Goal: Task Accomplishment & Management: Use online tool/utility

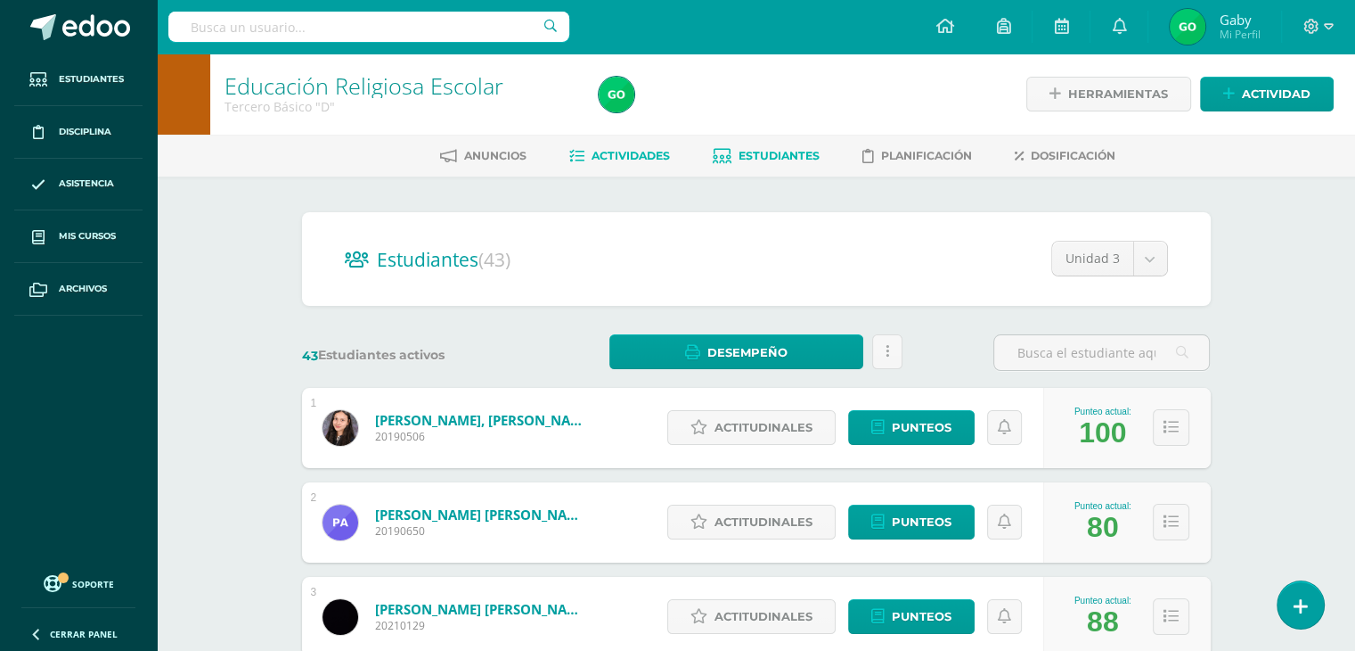
click at [597, 168] on link "Actividades" at bounding box center [619, 156] width 101 height 29
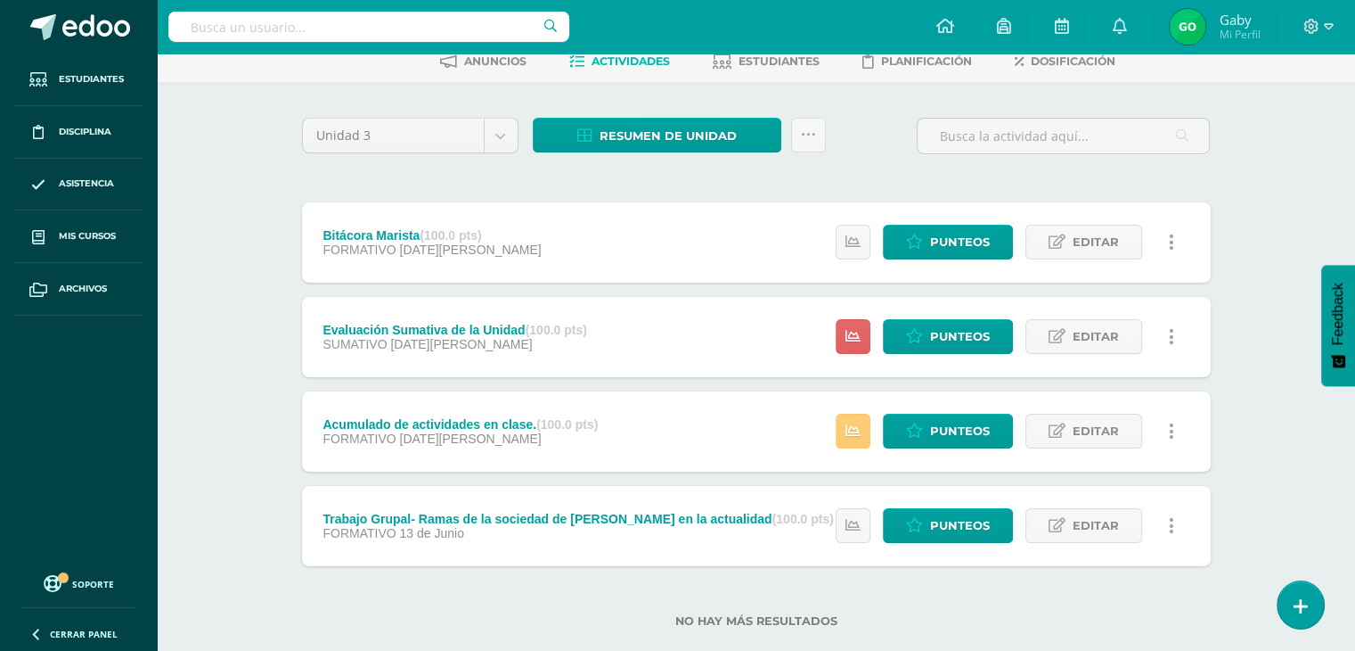
scroll to position [128, 0]
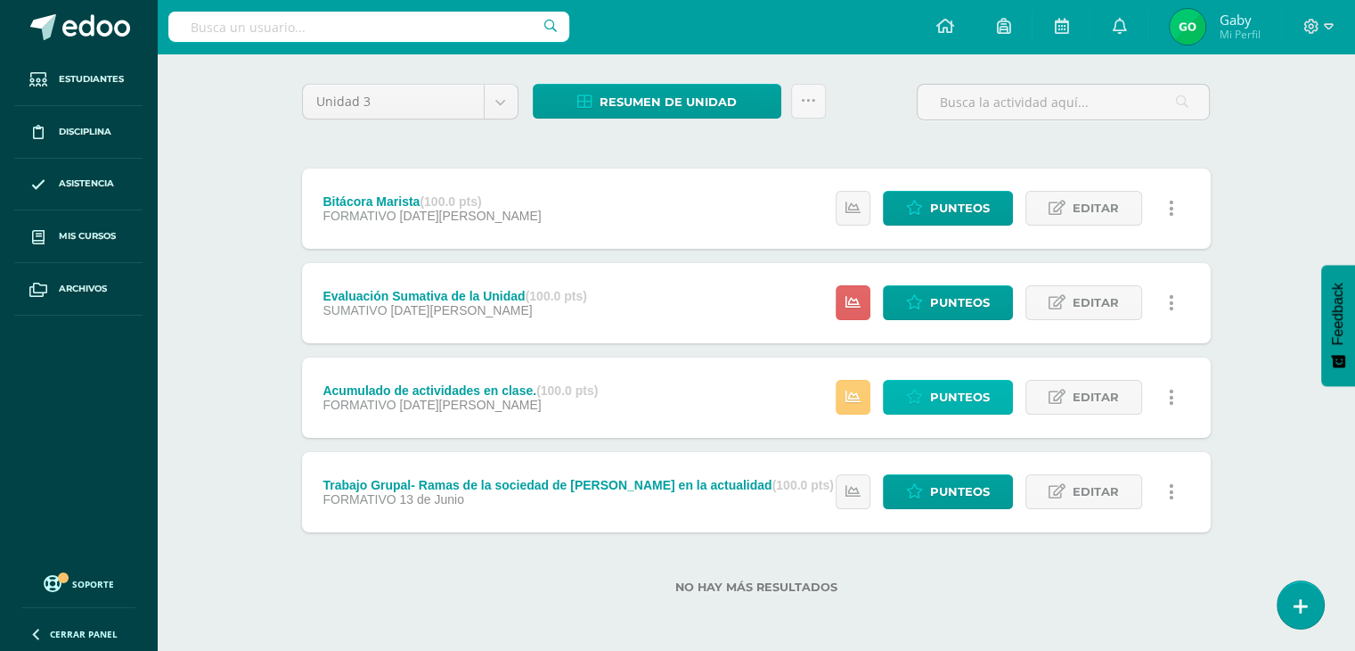
click at [972, 394] on span "Punteos" at bounding box center [960, 397] width 60 height 33
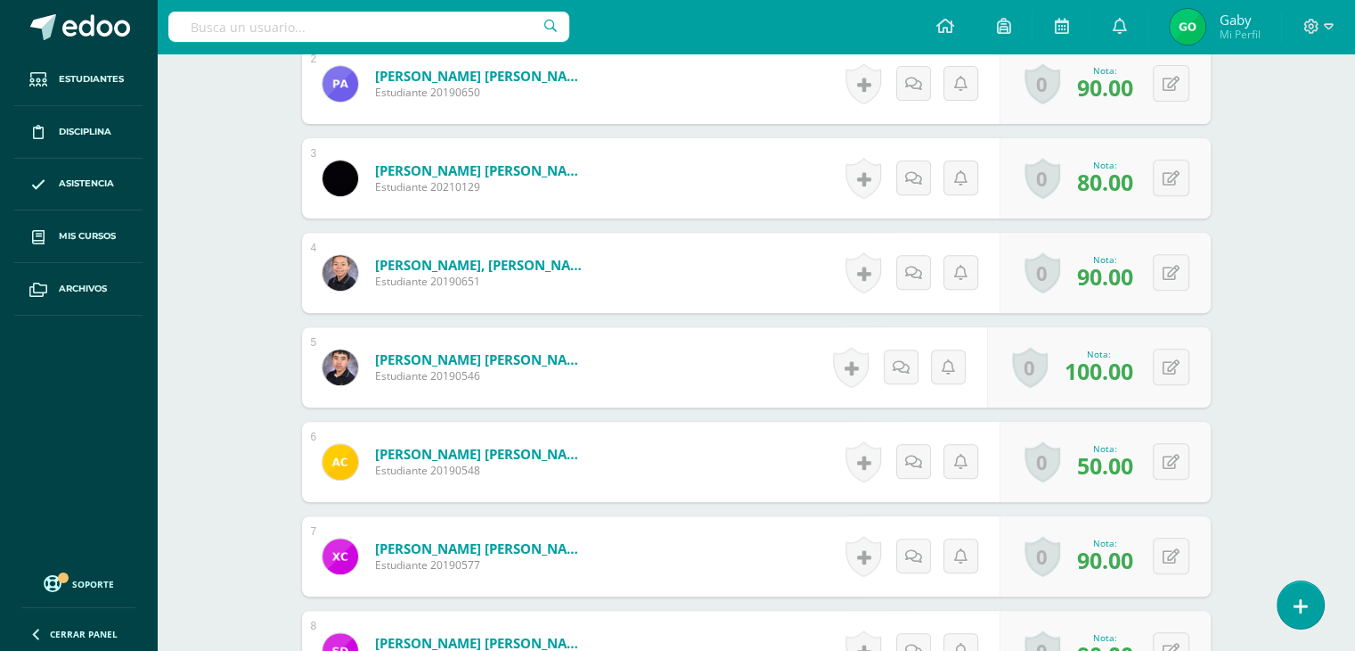
scroll to position [848, 0]
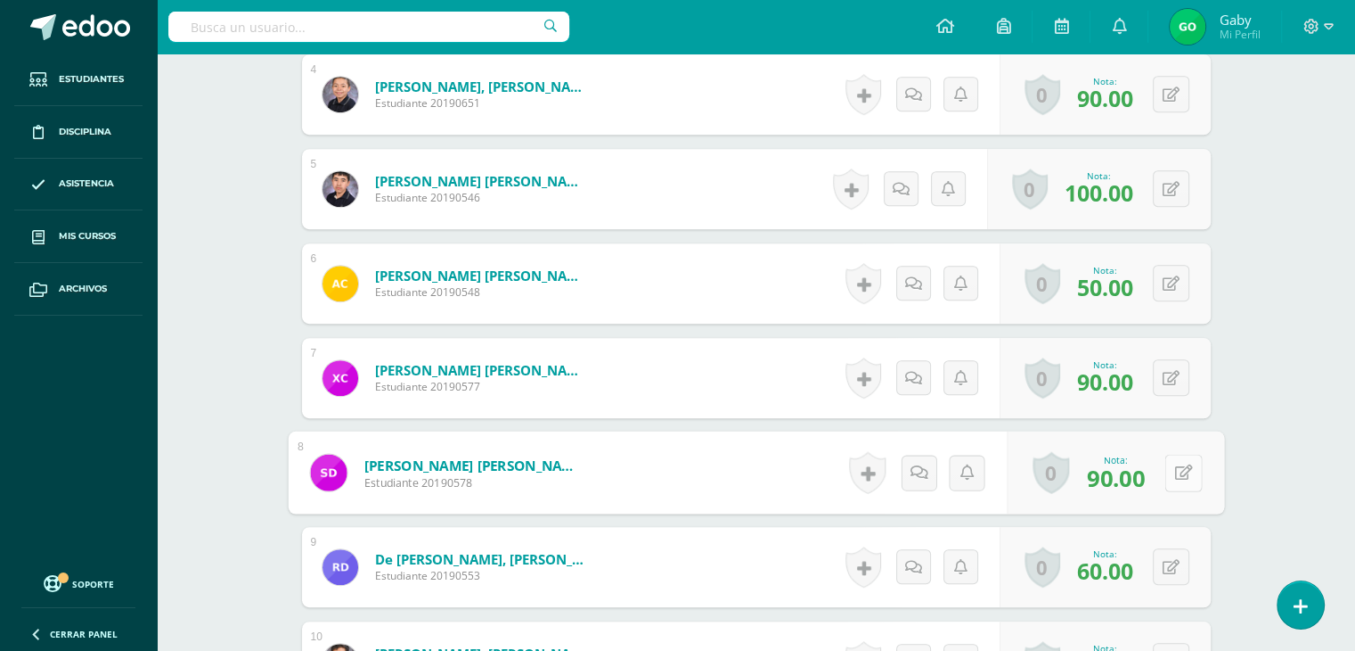
click at [1175, 464] on icon at bounding box center [1184, 471] width 18 height 15
type input "100"
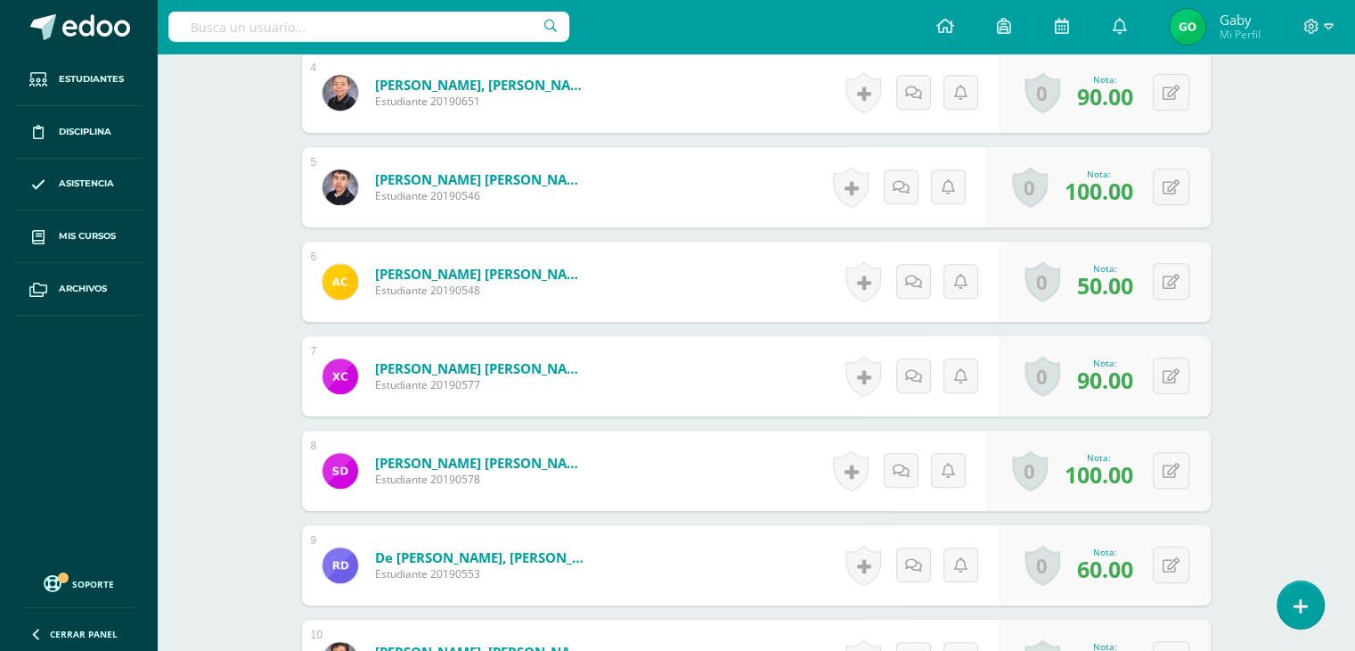
scroll to position [851, 0]
